Goal: Information Seeking & Learning: Learn about a topic

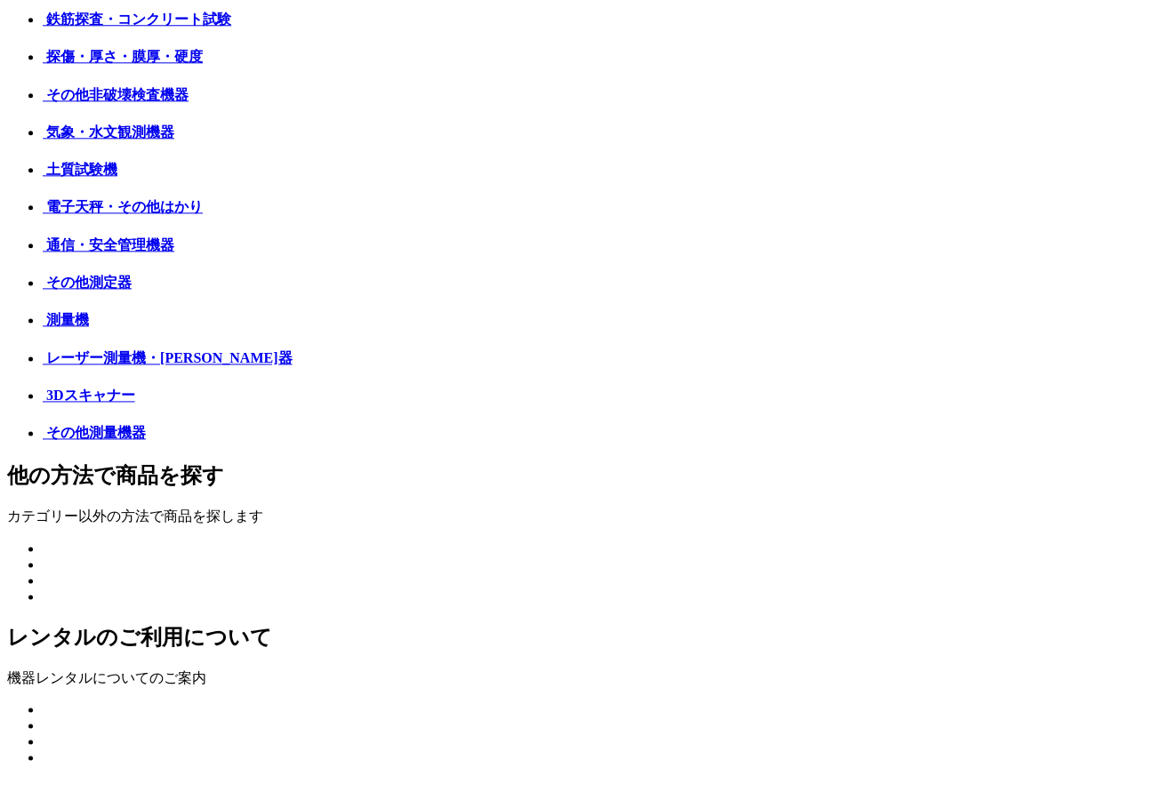
scroll to position [687, 0]
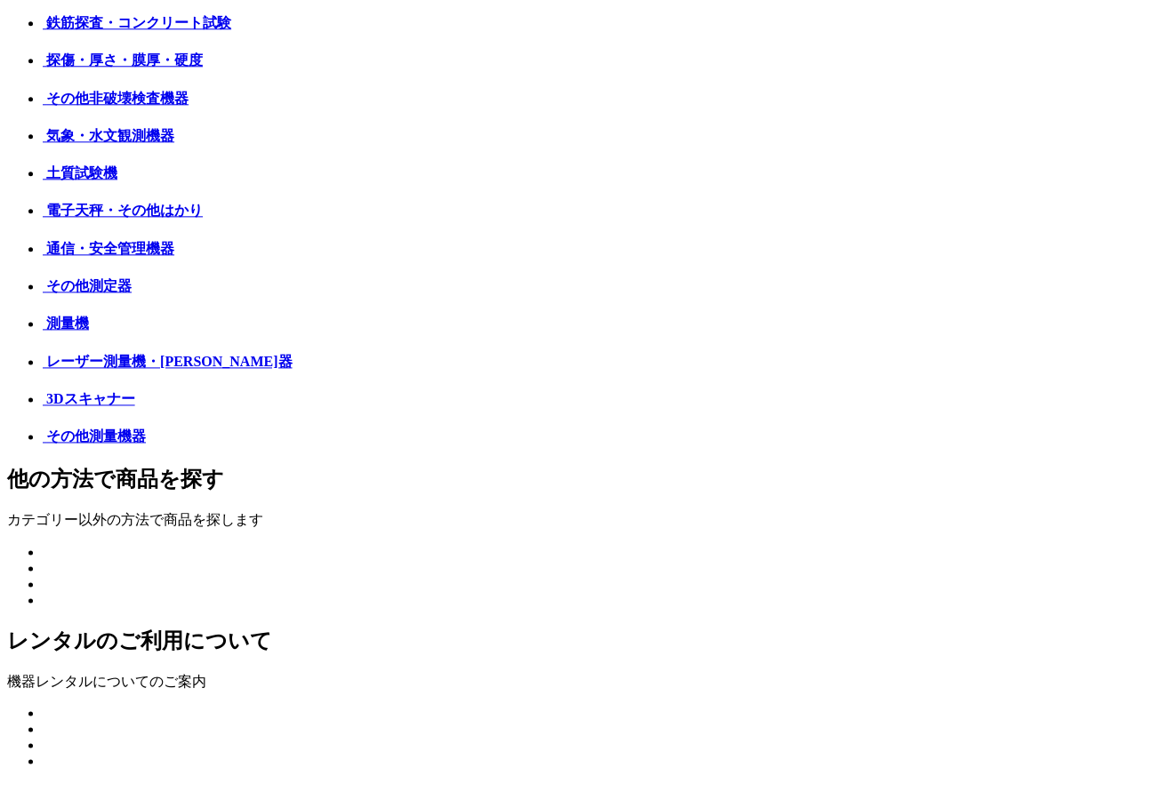
click at [43, 103] on img at bounding box center [43, 103] width 0 height 0
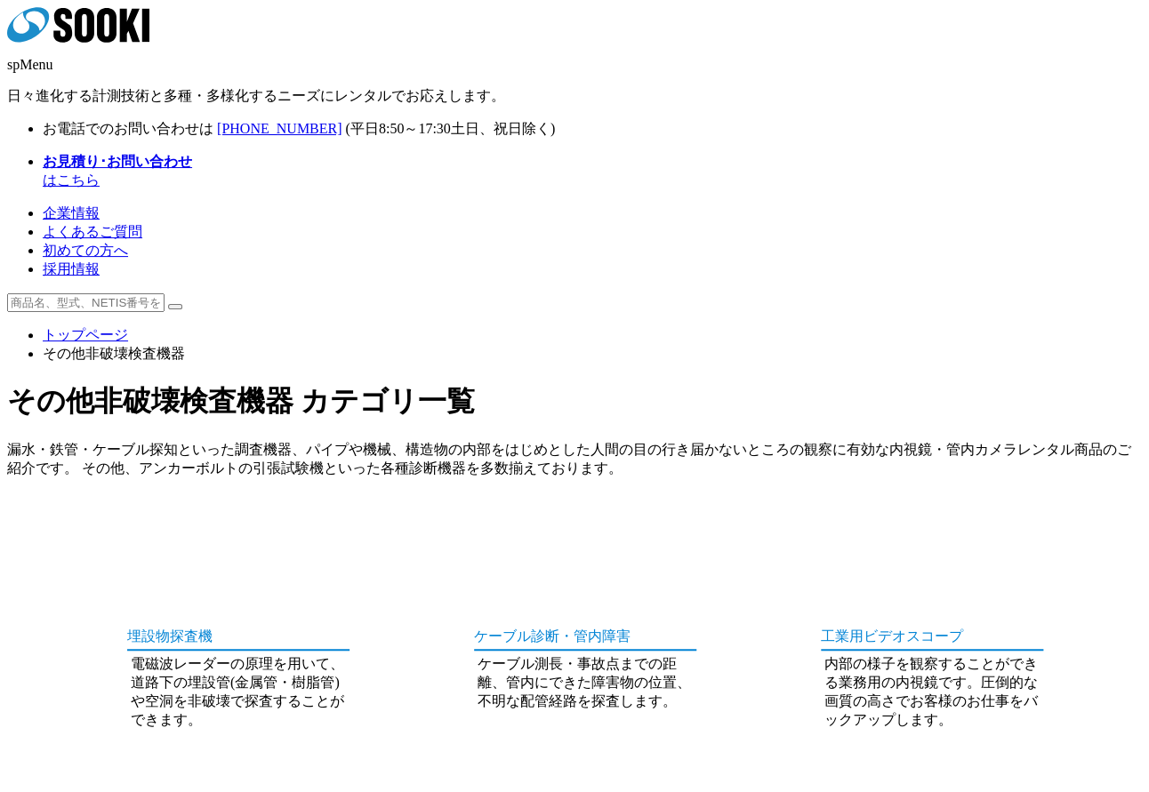
click at [121, 514] on img at bounding box center [176, 514] width 111 height 0
click at [477, 514] on img at bounding box center [523, 514] width 111 height 0
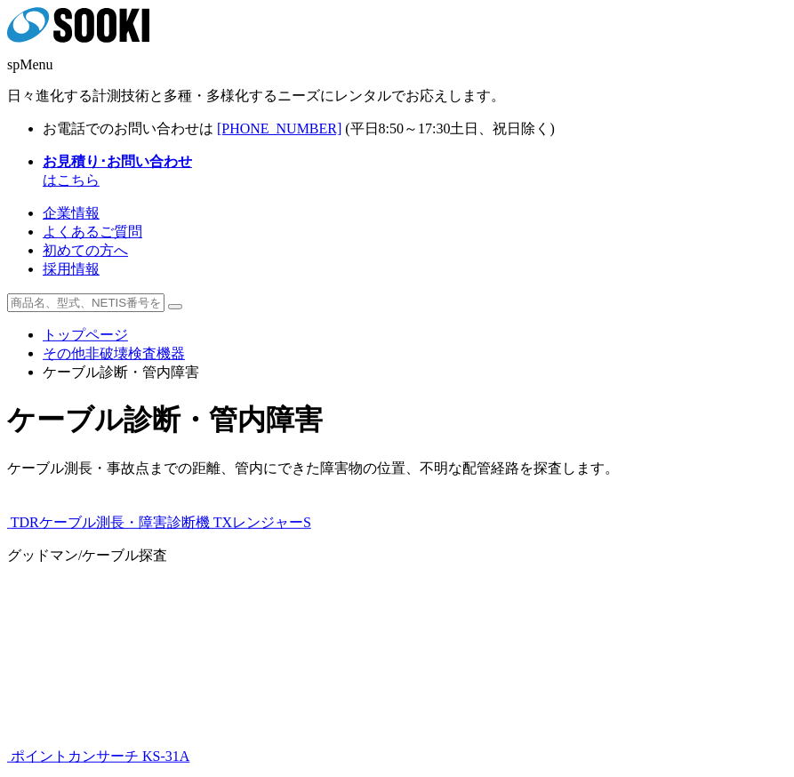
click at [367, 401] on h1 "ケーブル診断・管内障害" at bounding box center [397, 420] width 780 height 39
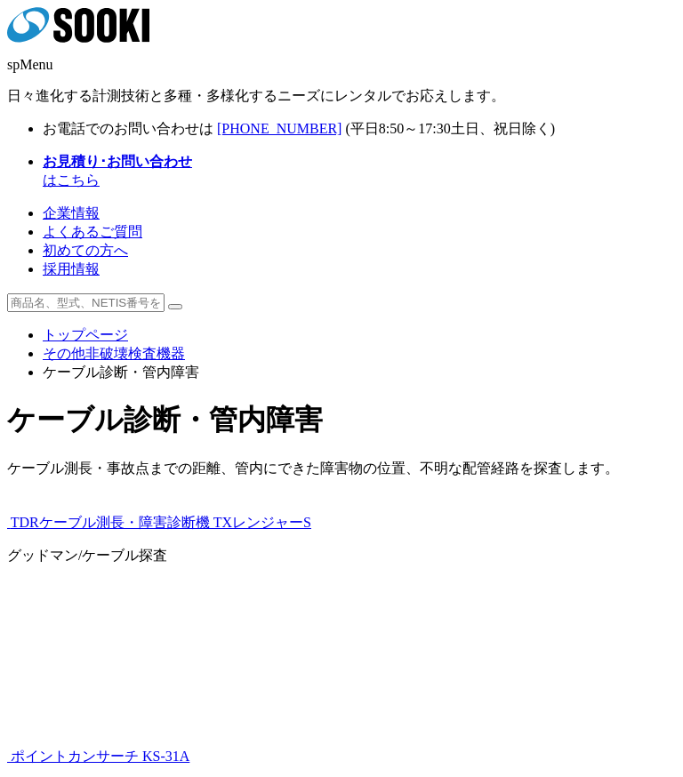
click at [261, 401] on h1 "ケーブル診断・管内障害" at bounding box center [341, 420] width 669 height 39
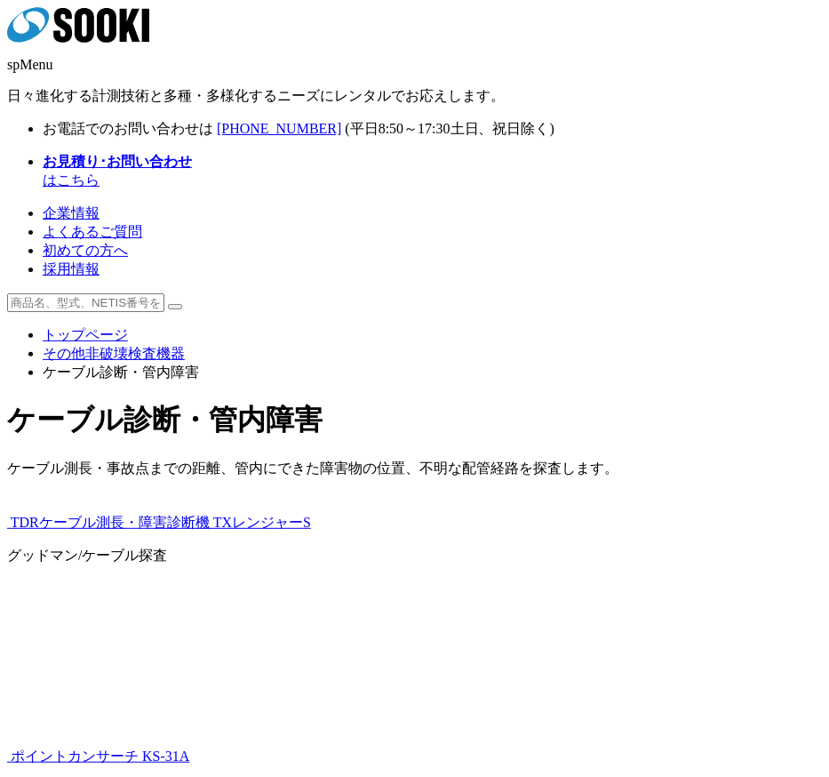
click at [403, 28] on div "株式会社 ソーキ spMenu 日々進化する計測技術と多種・多様化するニーズにレンタルでお応えします。" at bounding box center [414, 56] width 815 height 99
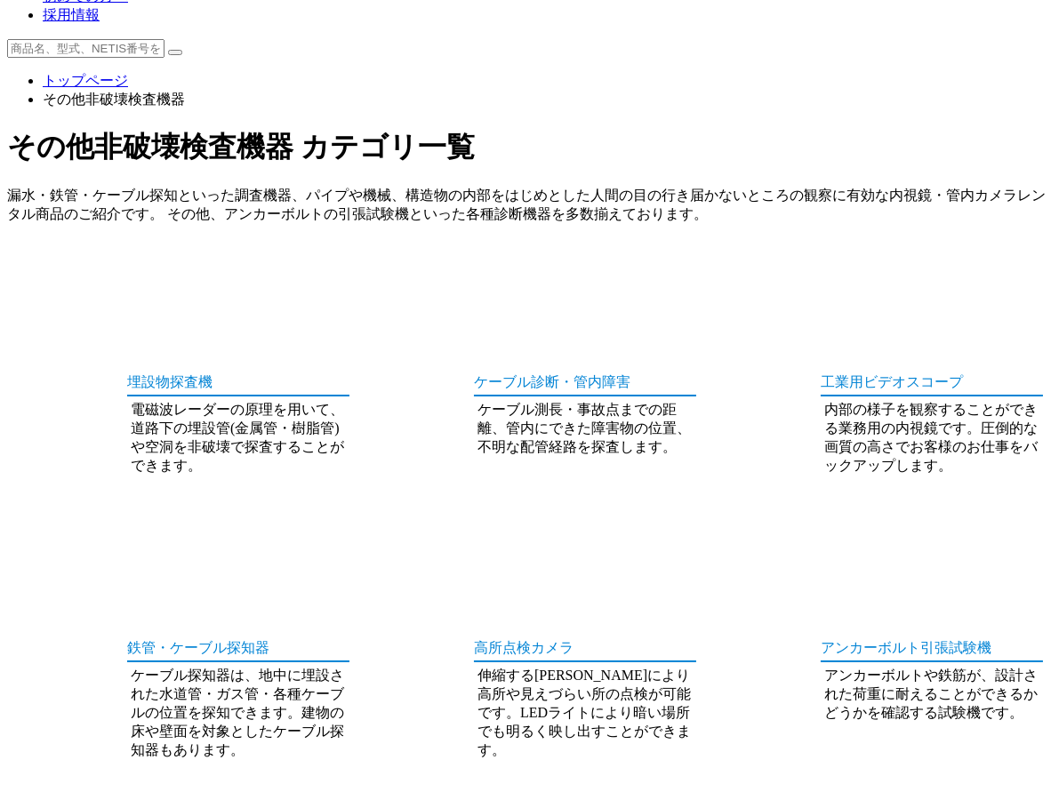
scroll to position [296, 0]
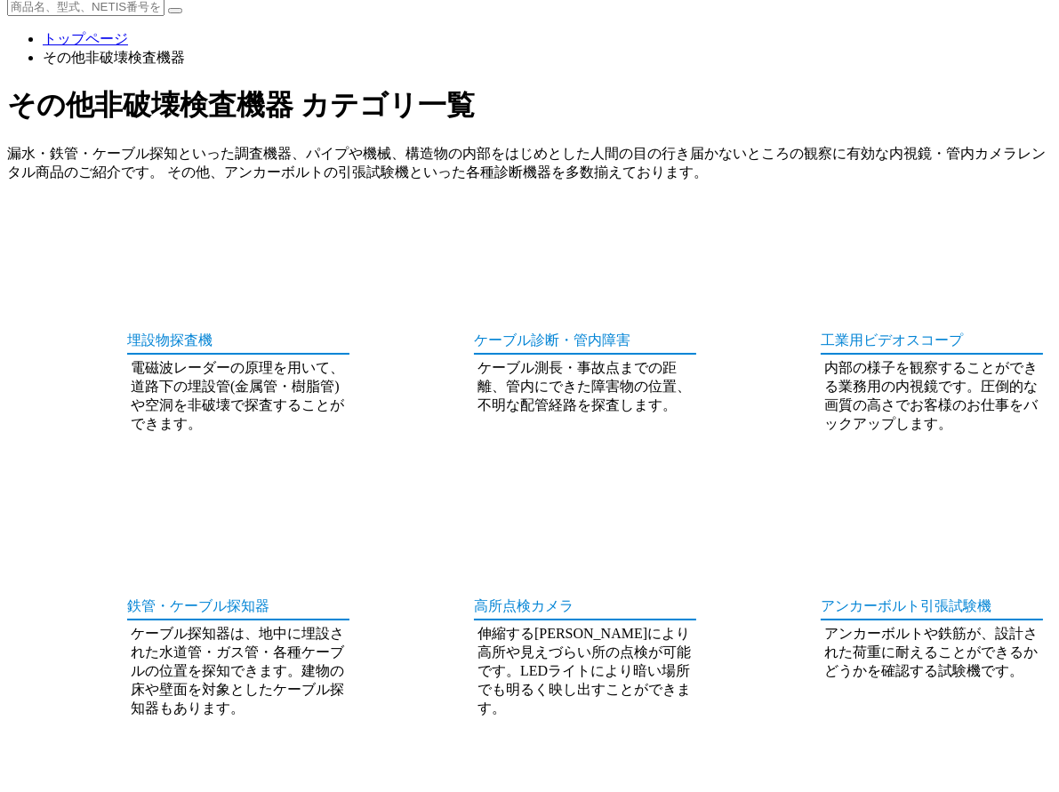
click at [814, 484] on img at bounding box center [869, 484] width 111 height 0
click at [468, 484] on img at bounding box center [523, 484] width 111 height 0
click at [121, 768] on img at bounding box center [176, 768] width 111 height 0
click at [468, 768] on img at bounding box center [523, 768] width 111 height 0
click at [814, 768] on img at bounding box center [869, 768] width 111 height 0
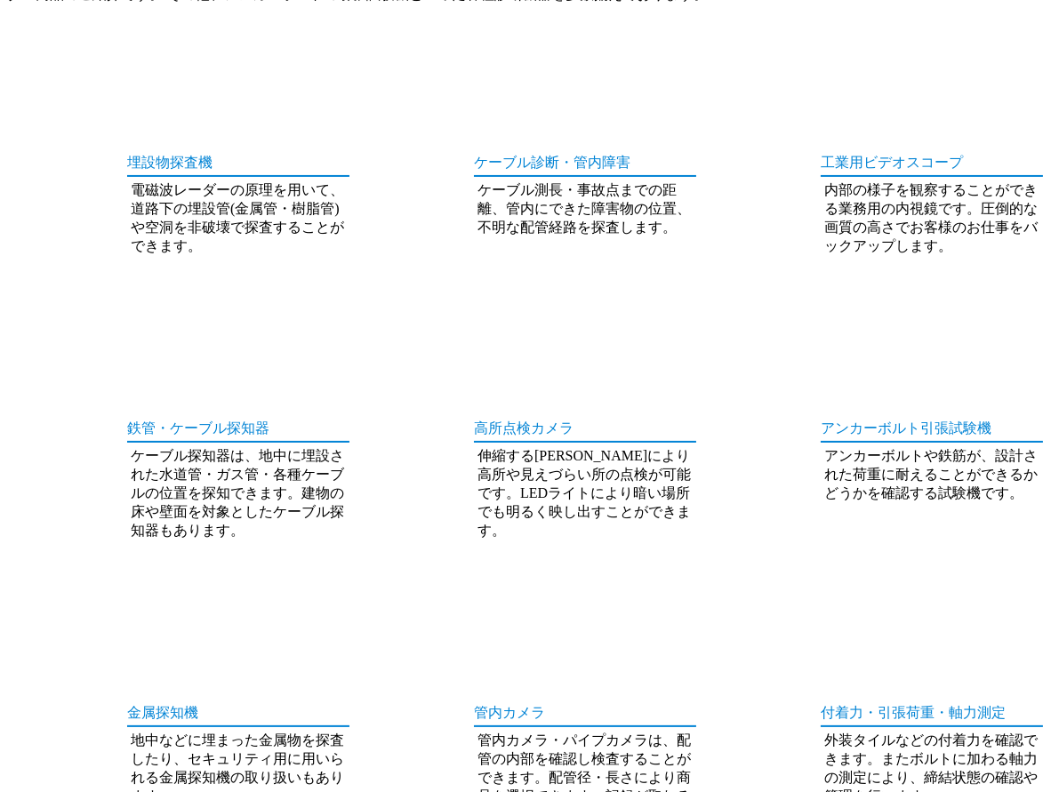
scroll to position [493, 0]
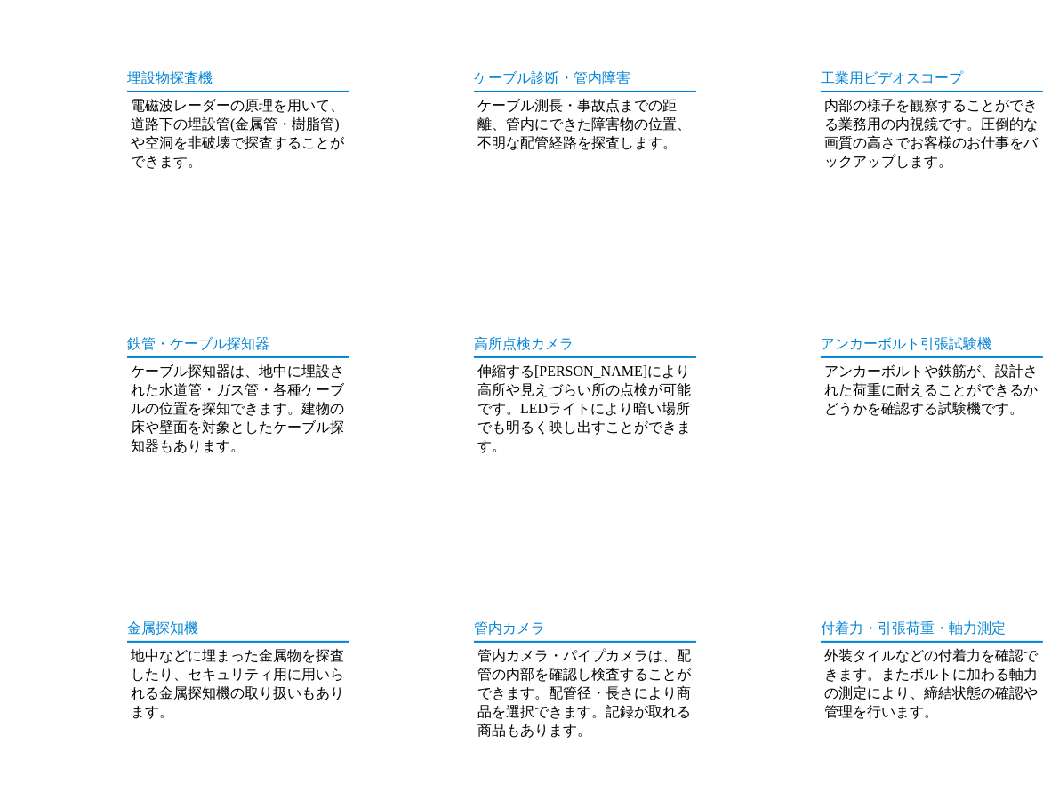
scroll to position [592, 0]
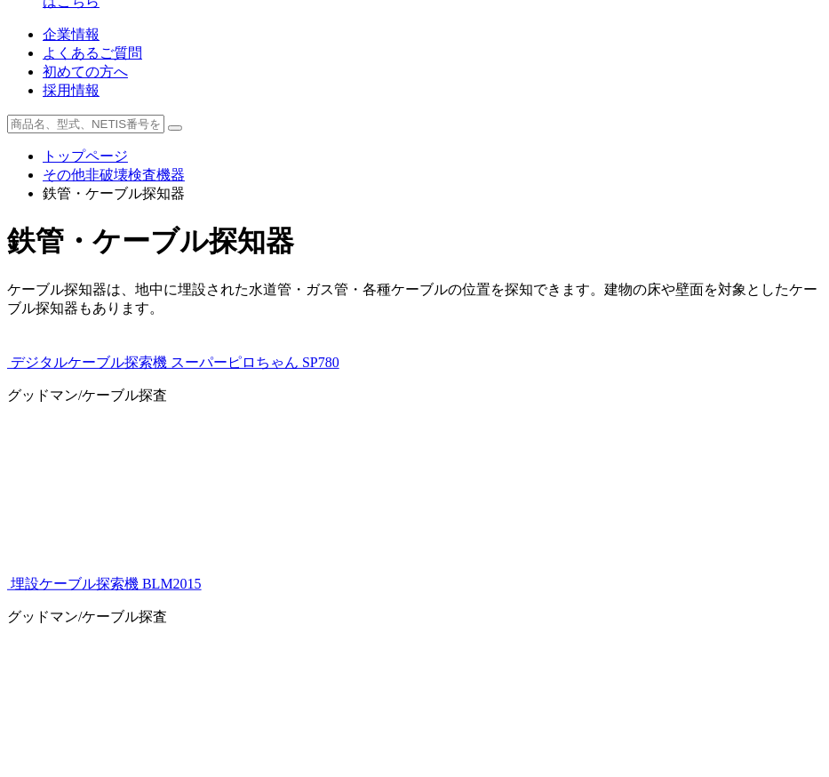
scroll to position [179, 0]
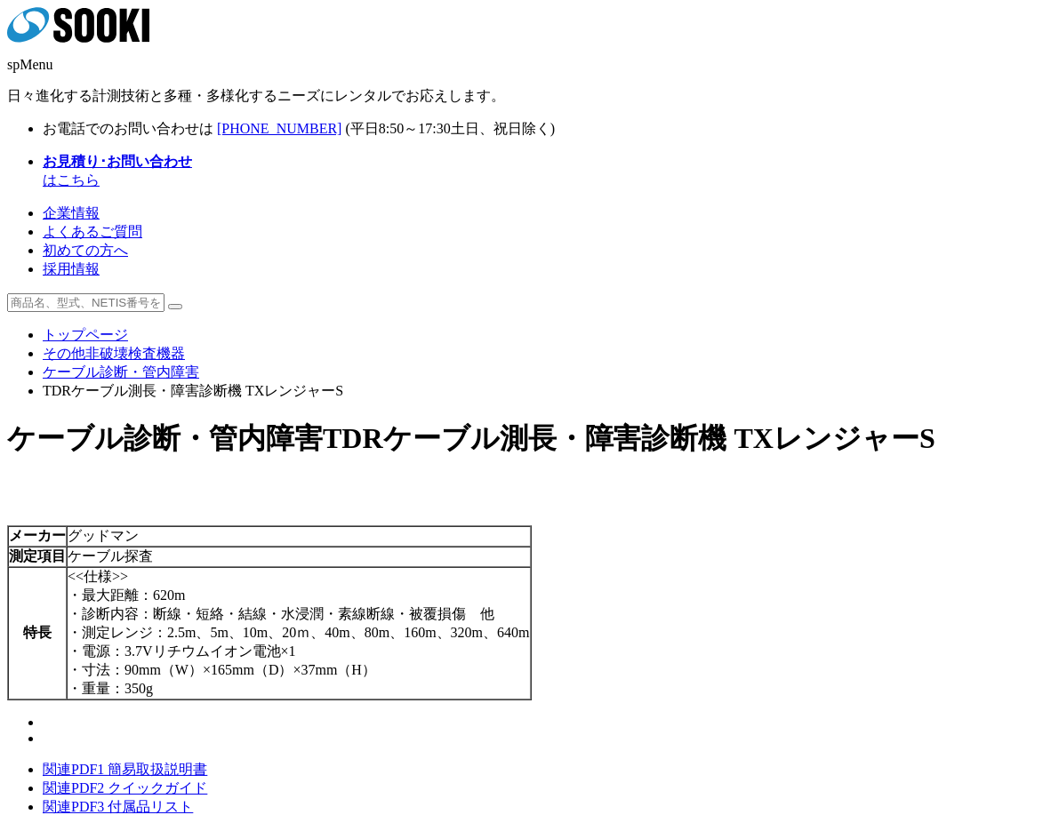
click at [128, 327] on link "トップページ" at bounding box center [85, 334] width 85 height 15
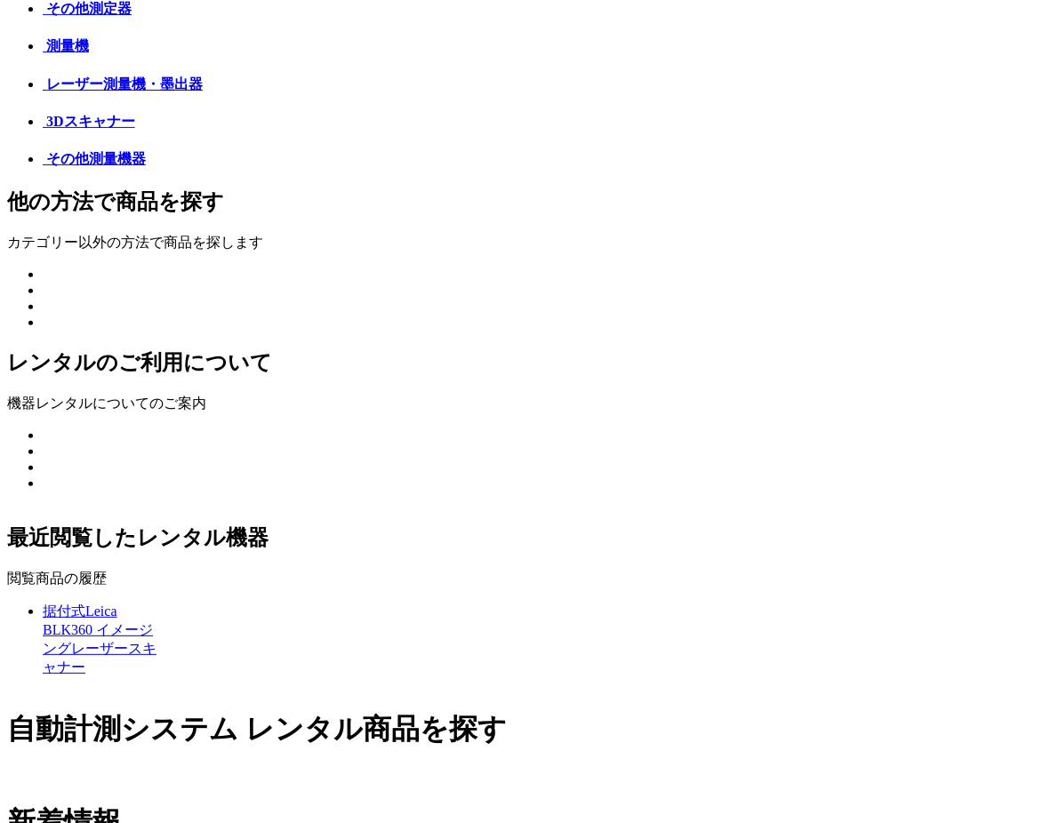
scroll to position [809, 0]
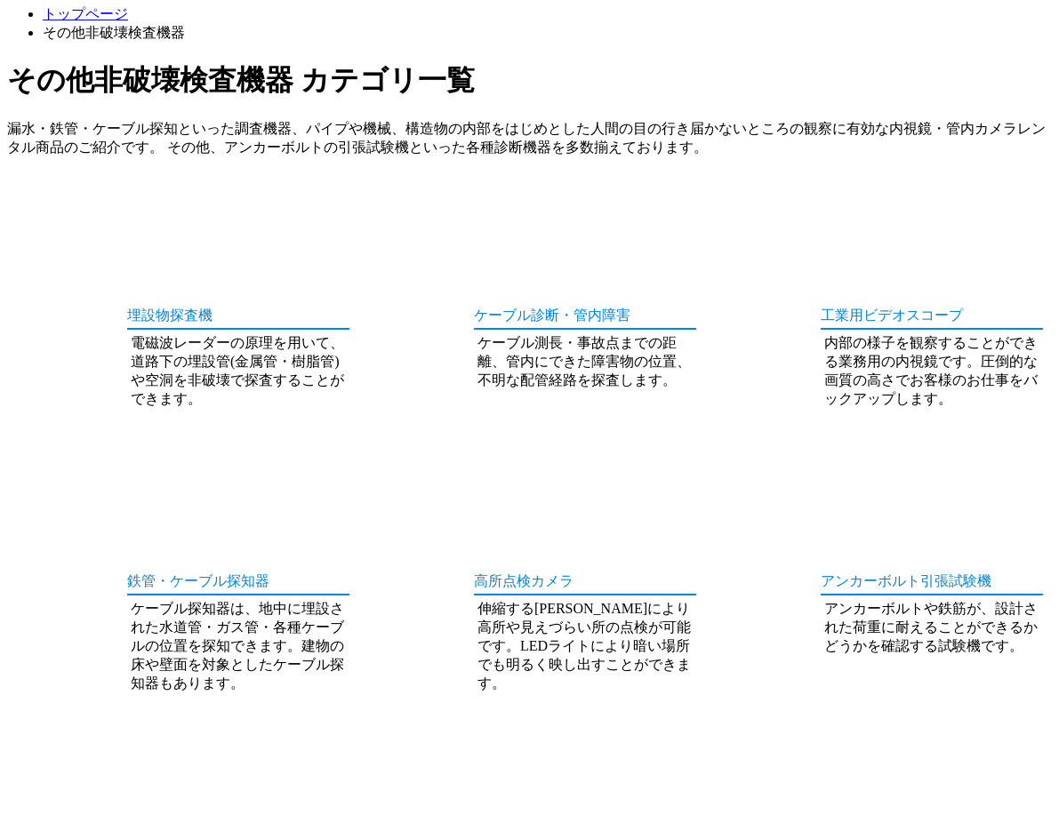
scroll to position [395, 0]
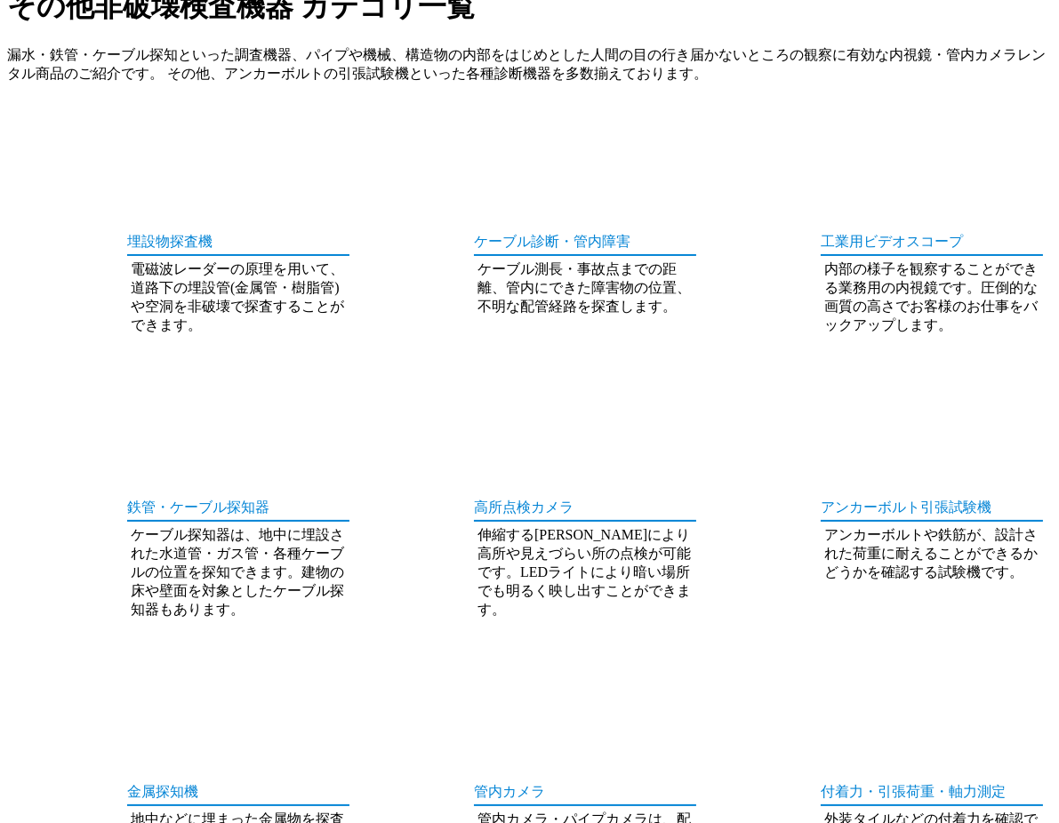
click at [834, 649] on div "埋設物探査機 電磁波レーダーの原理を用いて、道路下の埋設管(金属管・樹脂管)や空洞を非破壊で探査することができます。" at bounding box center [529, 811] width 1045 height 1385
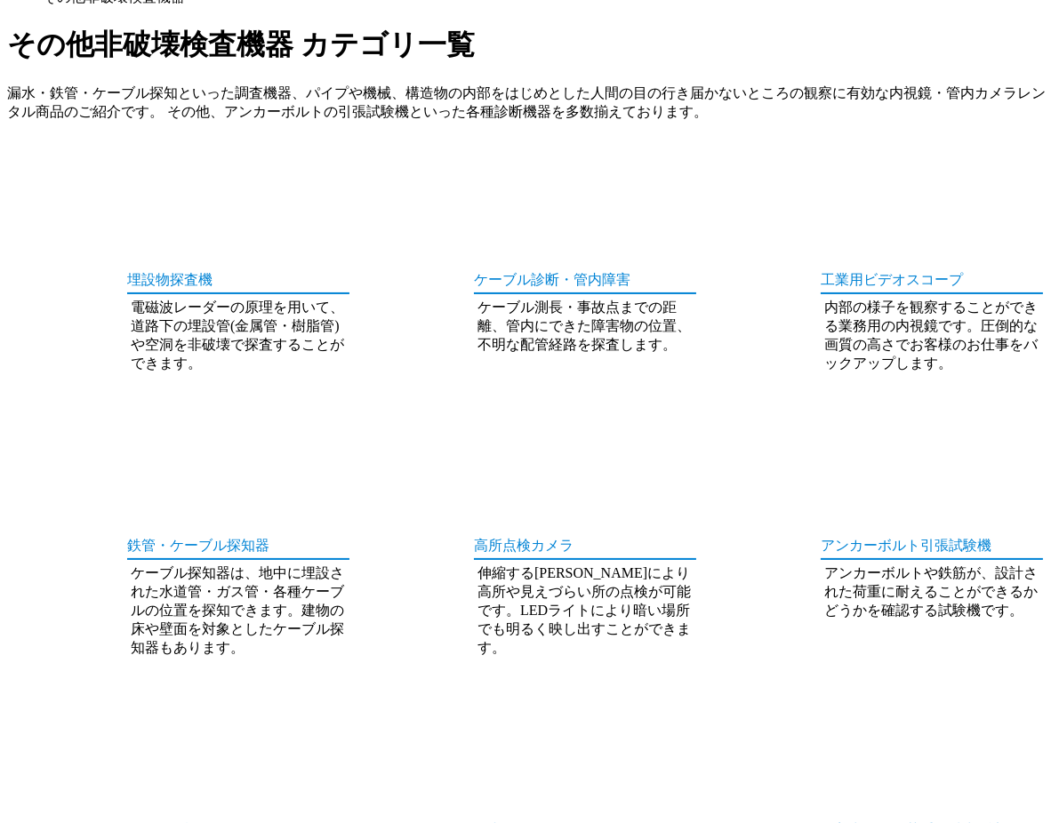
scroll to position [0, 0]
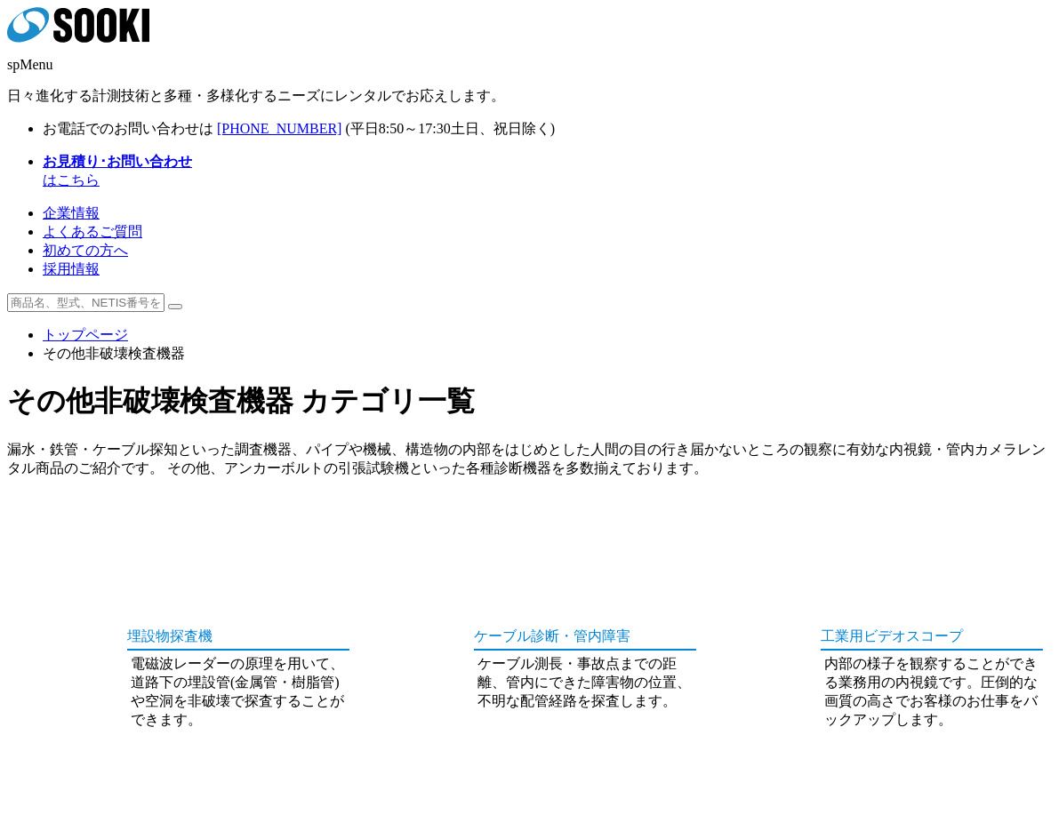
click at [121, 514] on img at bounding box center [176, 514] width 111 height 0
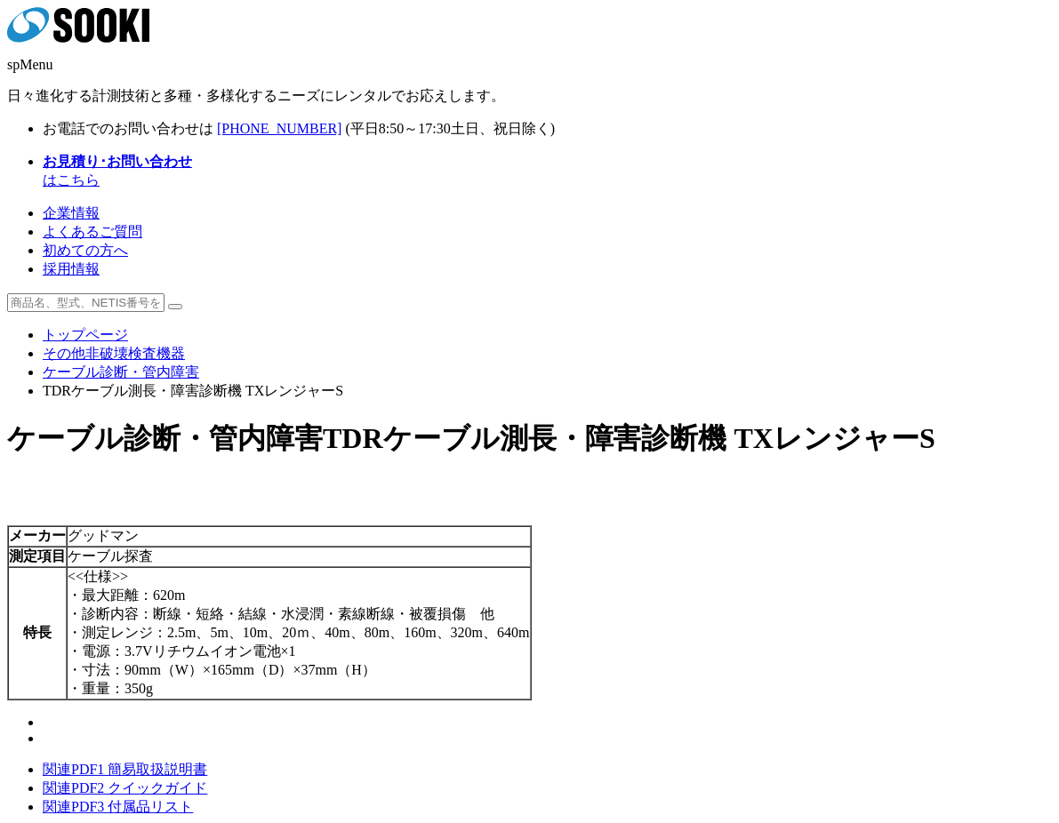
click at [199, 365] on link "ケーブル診断・管内障害" at bounding box center [121, 372] width 156 height 15
